Goal: Navigation & Orientation: Find specific page/section

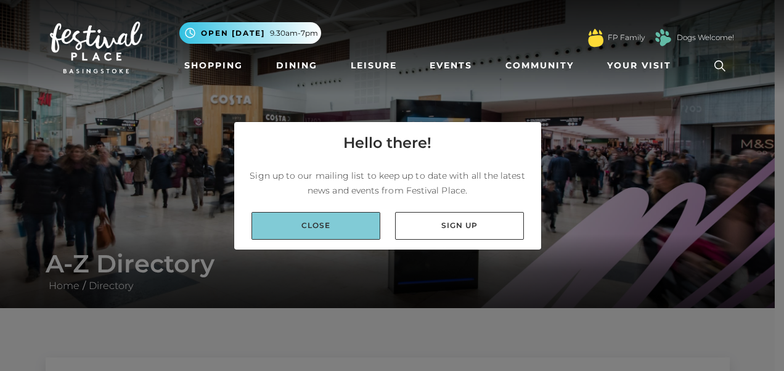
click at [316, 221] on link "Close" at bounding box center [315, 226] width 129 height 28
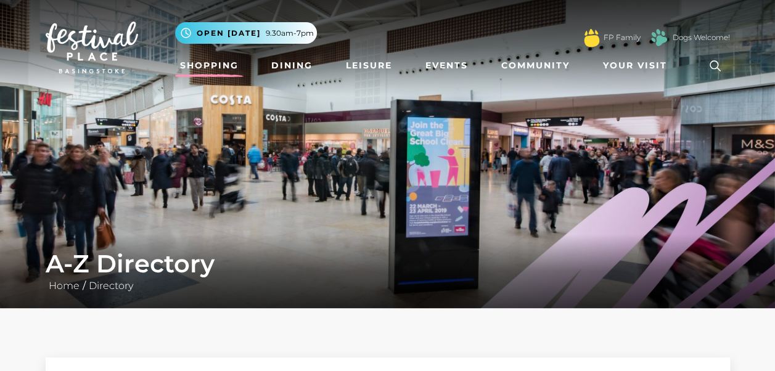
click at [228, 65] on link "Shopping" at bounding box center [209, 65] width 68 height 23
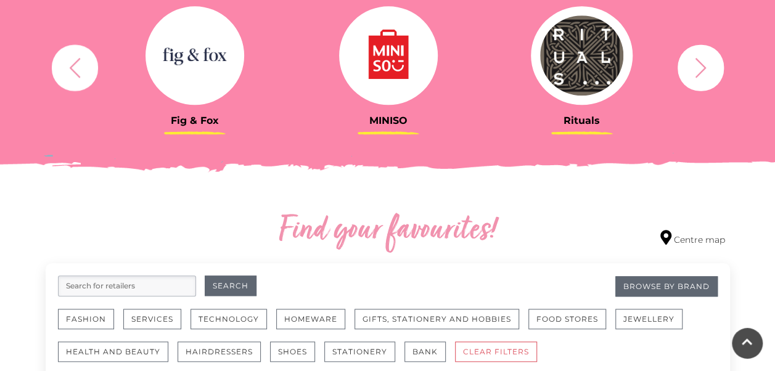
scroll to position [527, 0]
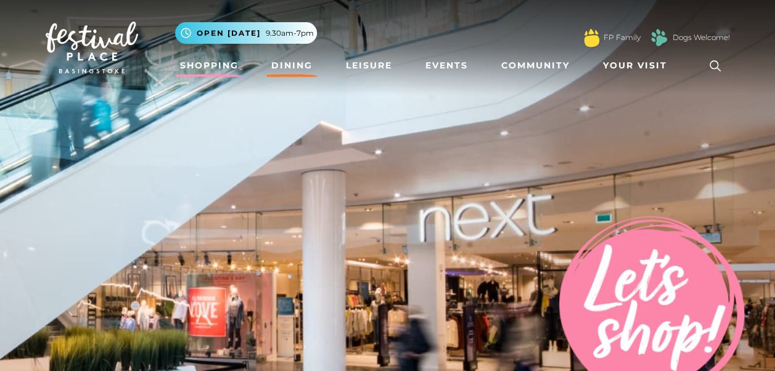
click at [291, 62] on link "Dining" at bounding box center [291, 65] width 51 height 23
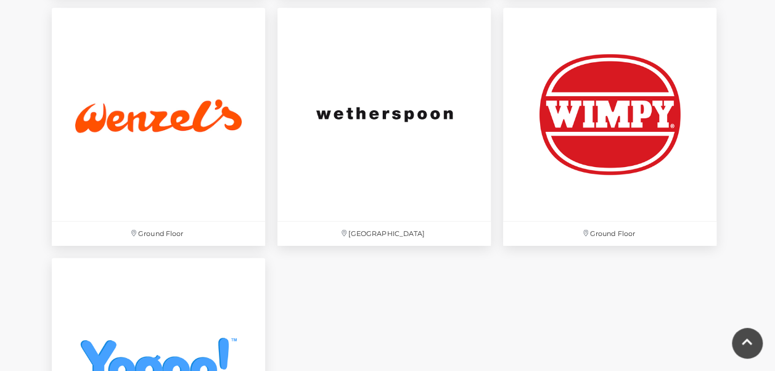
scroll to position [4068, 0]
